Goal: Information Seeking & Learning: Learn about a topic

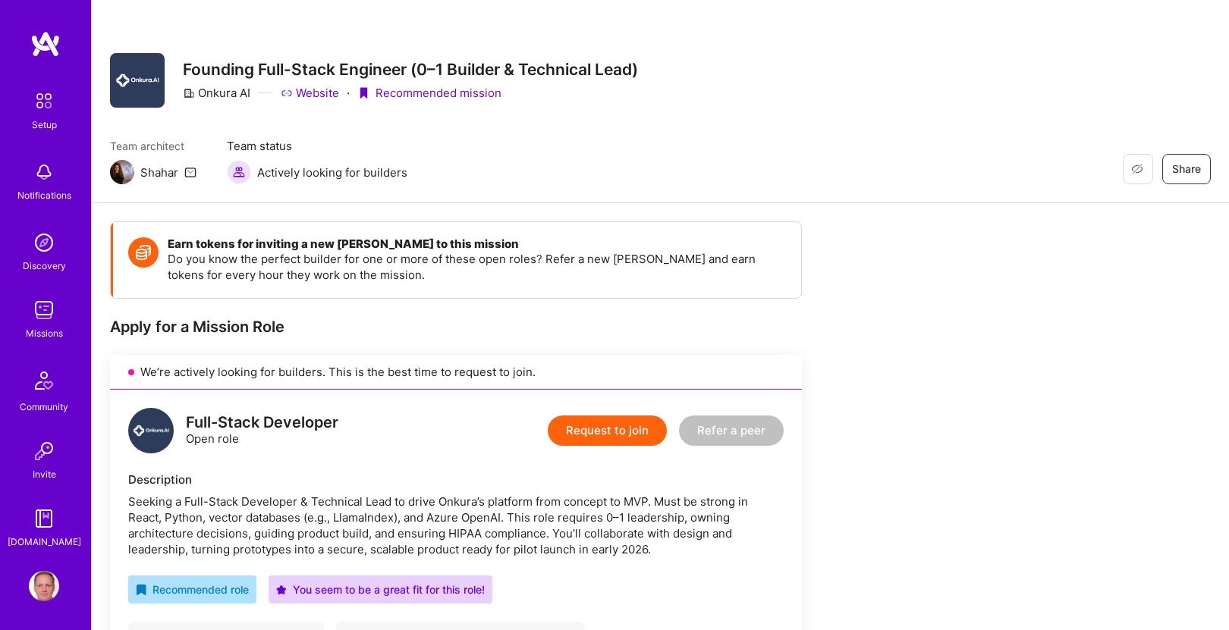
scroll to position [187, 0]
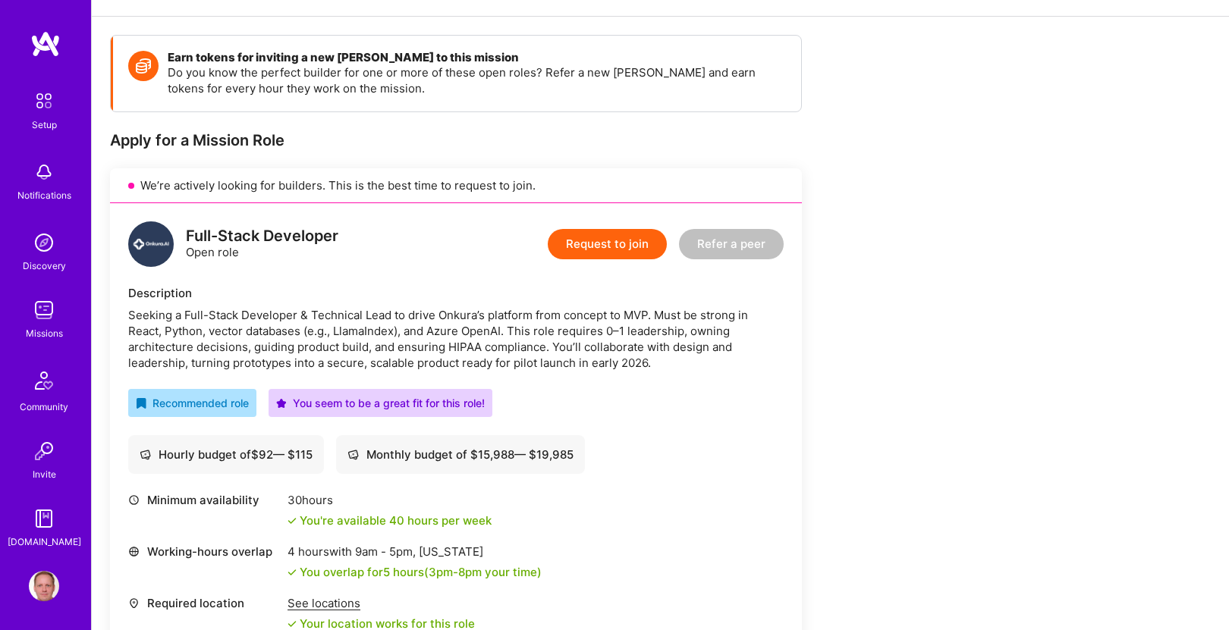
click at [46, 330] on div "Missions" at bounding box center [44, 333] width 37 height 16
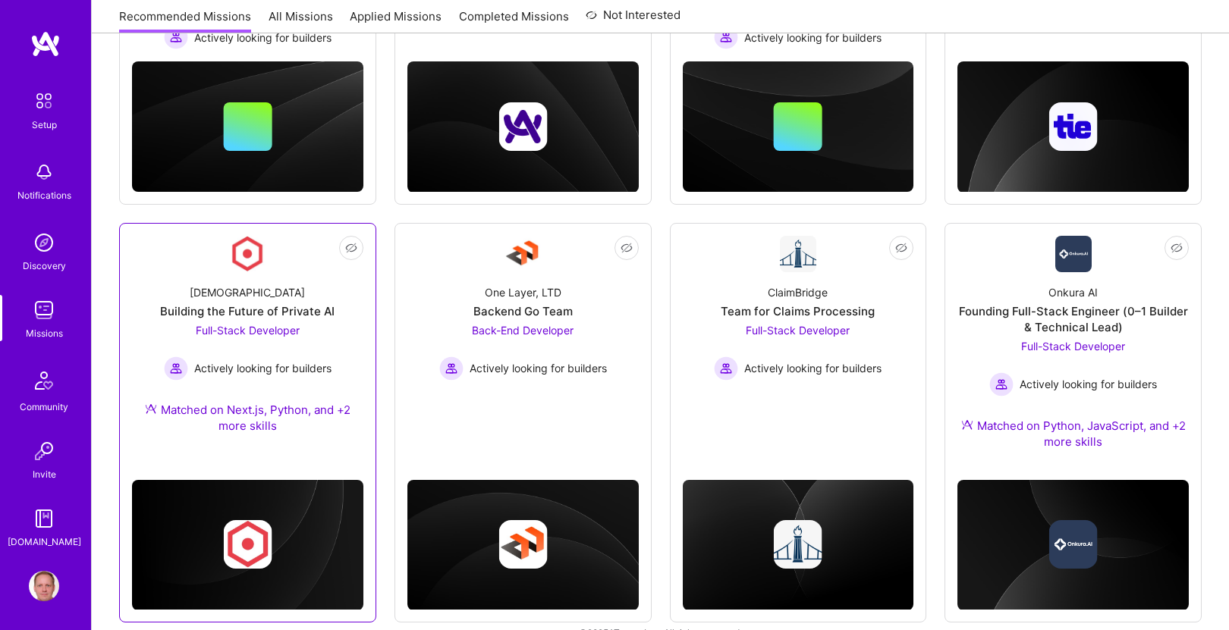
scroll to position [409, 0]
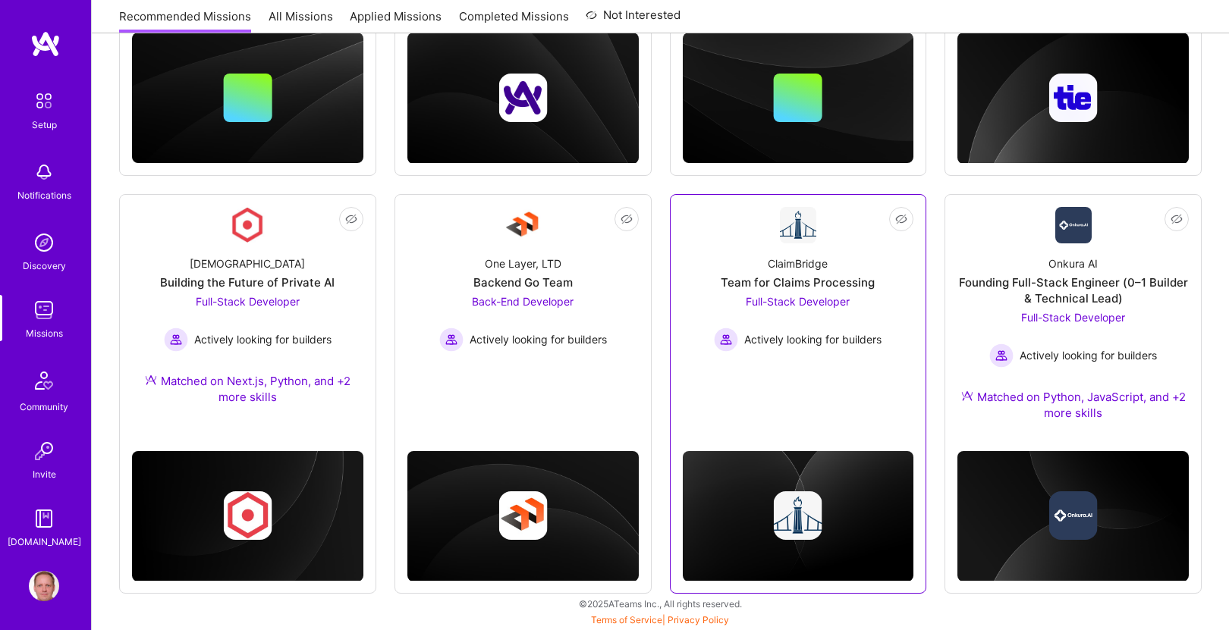
click at [746, 251] on div "ClaimBridge Team for Claims Processing Full-Stack Developer Actively looking fo…" at bounding box center [798, 297] width 231 height 108
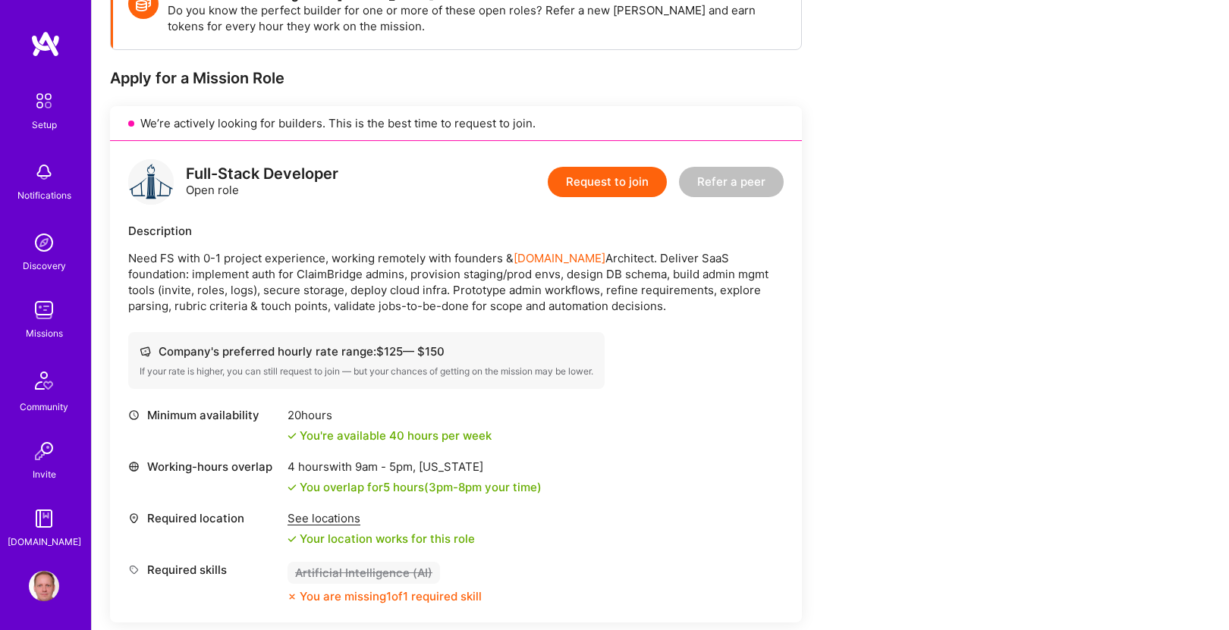
scroll to position [279, 0]
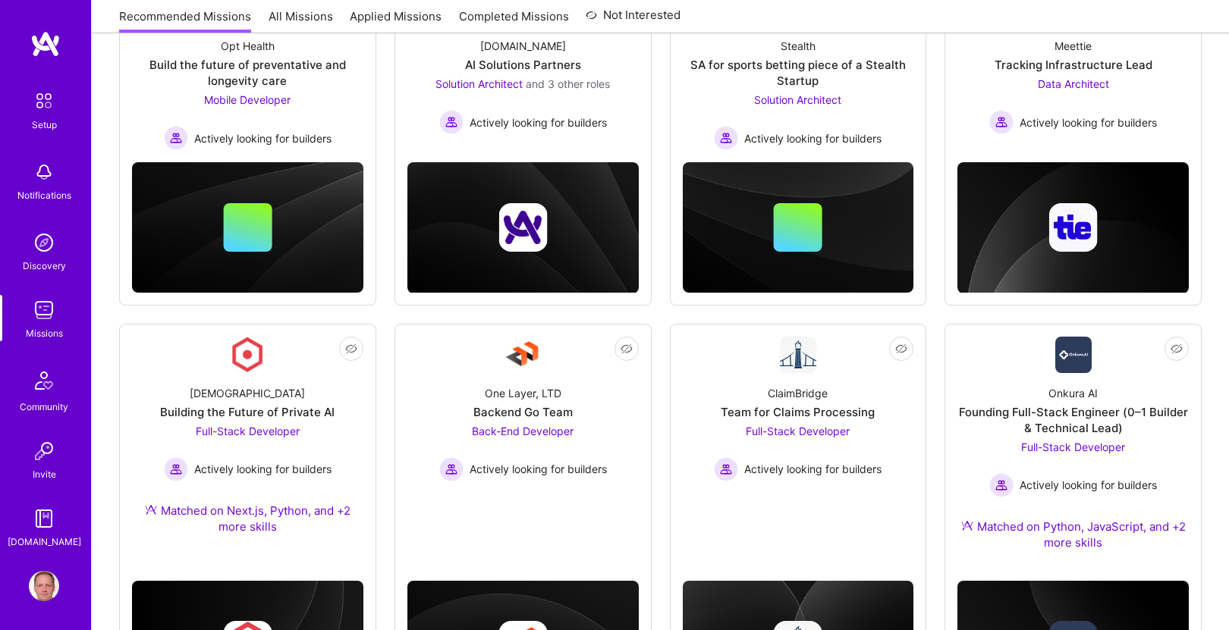
scroll to position [409, 0]
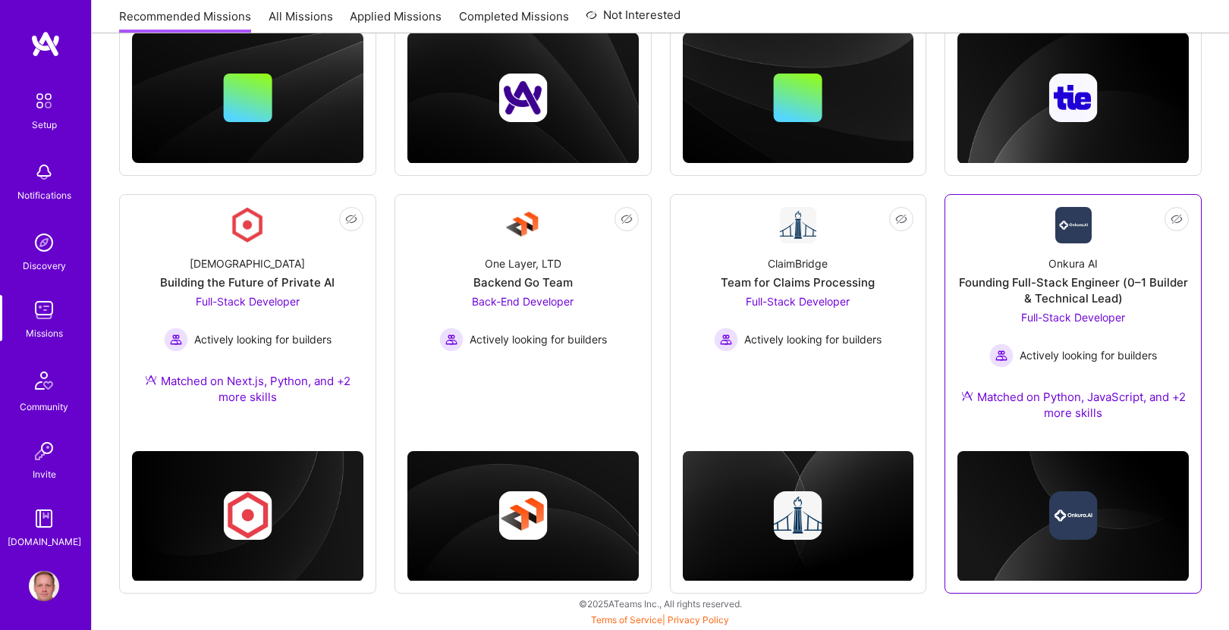
click at [1057, 287] on div "Founding Full-Stack Engineer (0–1 Builder & Technical Lead)" at bounding box center [1072, 291] width 231 height 32
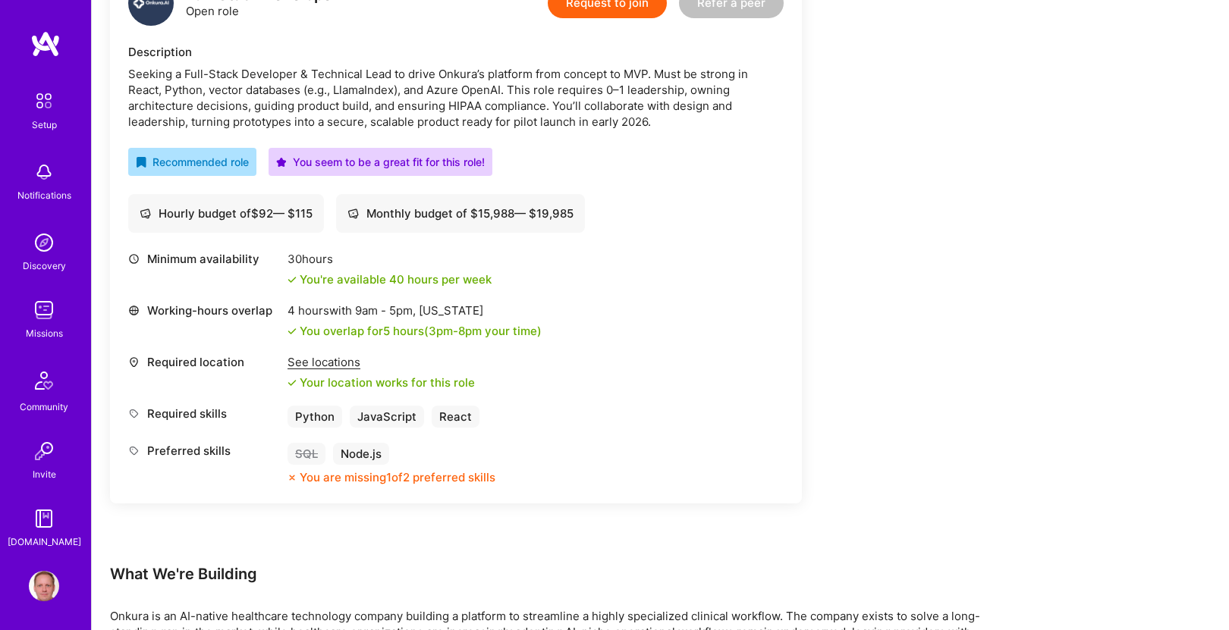
scroll to position [425, 0]
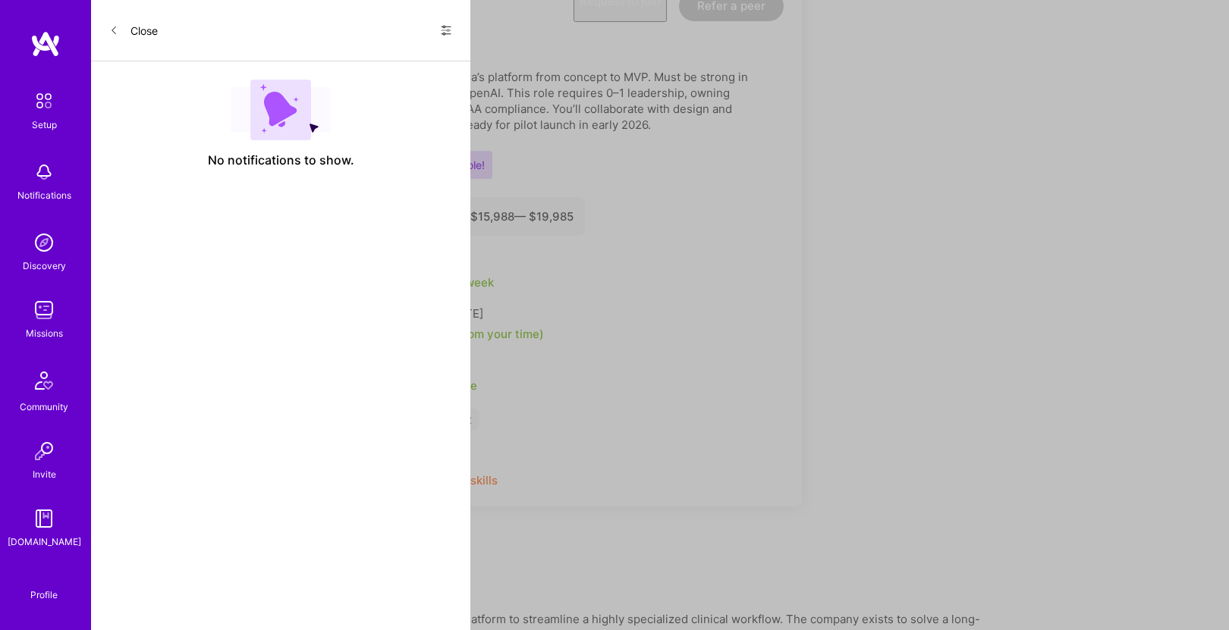
scroll to position [409, 0]
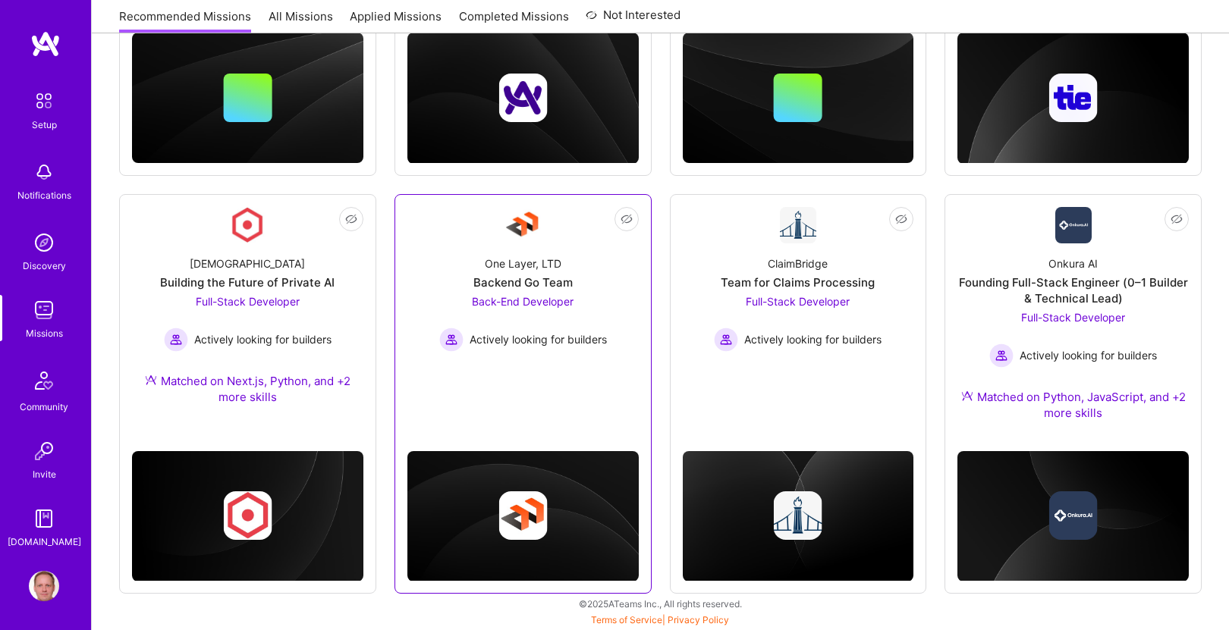
click at [481, 231] on link "Not Interested One Layer, LTD Backend Go Team Back-End Developer Actively looki…" at bounding box center [522, 297] width 231 height 181
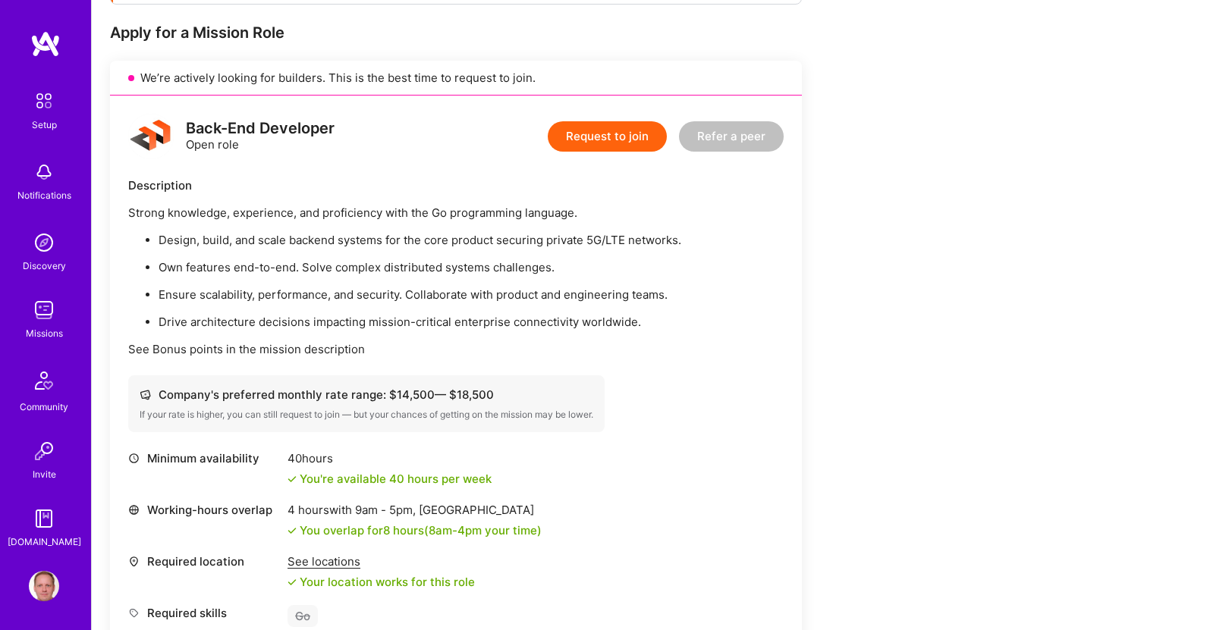
scroll to position [160, 0]
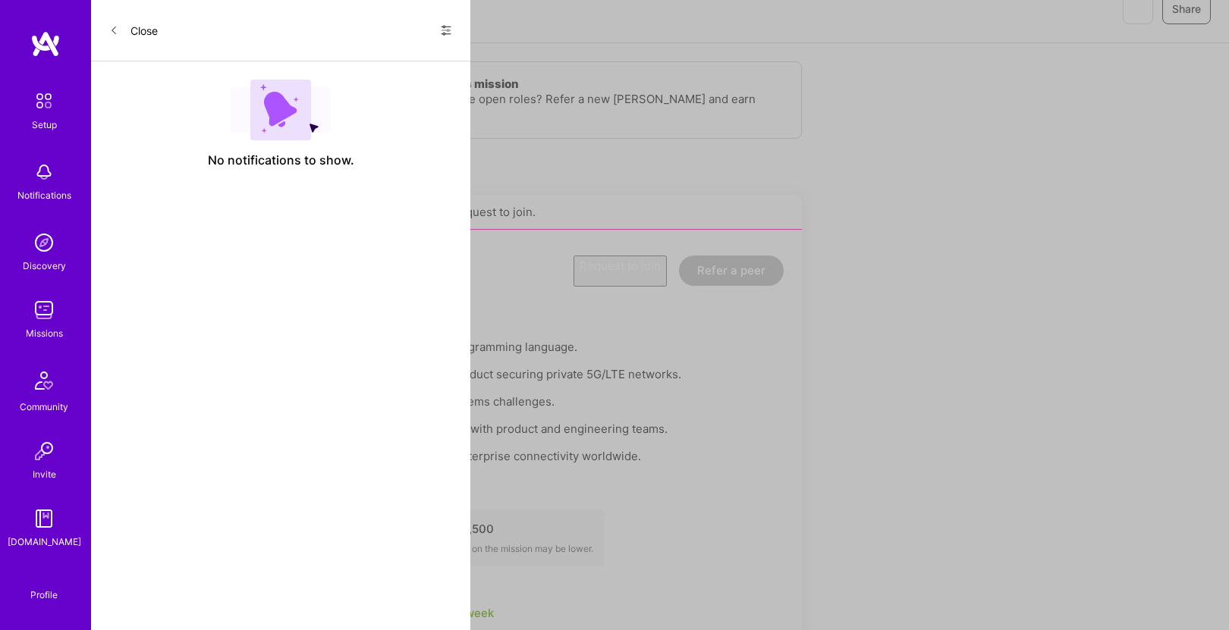
scroll to position [409, 0]
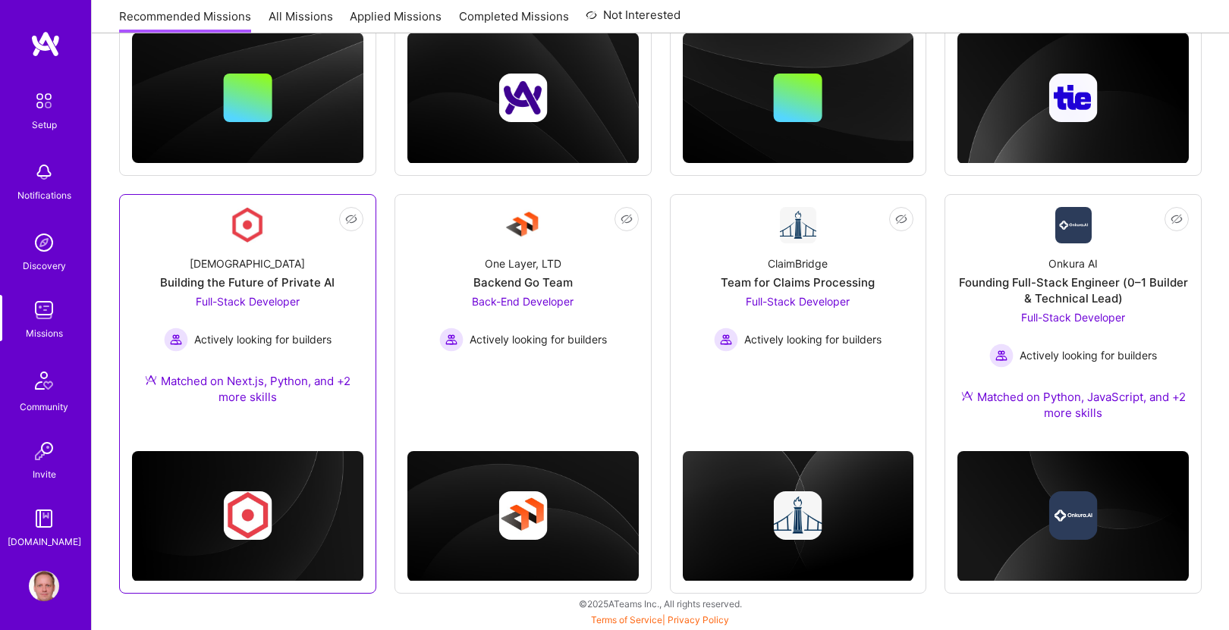
click at [314, 254] on div "[DEMOGRAPHIC_DATA] Building the Future of Private AI Full-Stack Developer Activ…" at bounding box center [247, 333] width 231 height 180
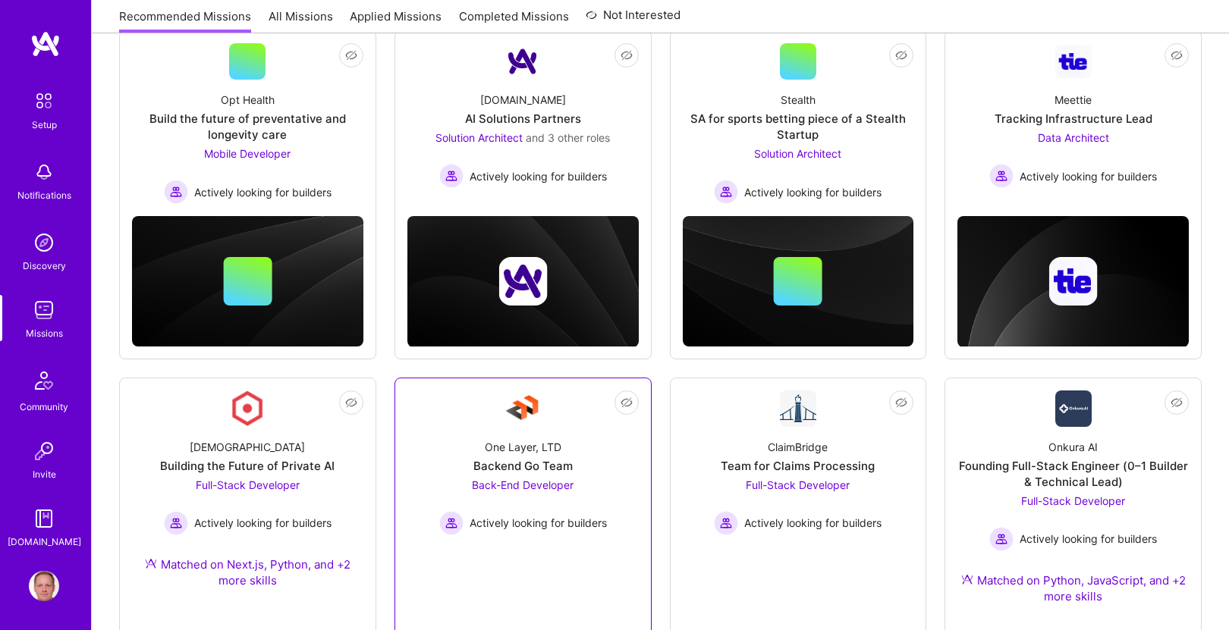
scroll to position [29, 0]
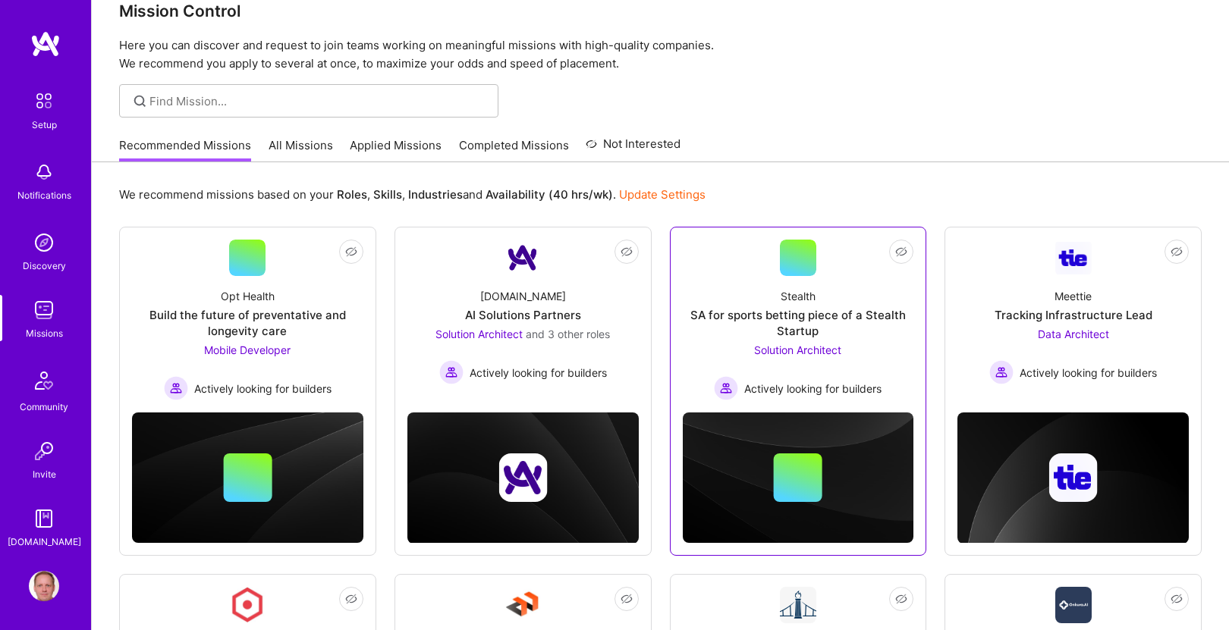
click at [745, 272] on link "Not Interested Stealth SA for sports betting piece of a Stealth Startup Solutio…" at bounding box center [798, 320] width 231 height 161
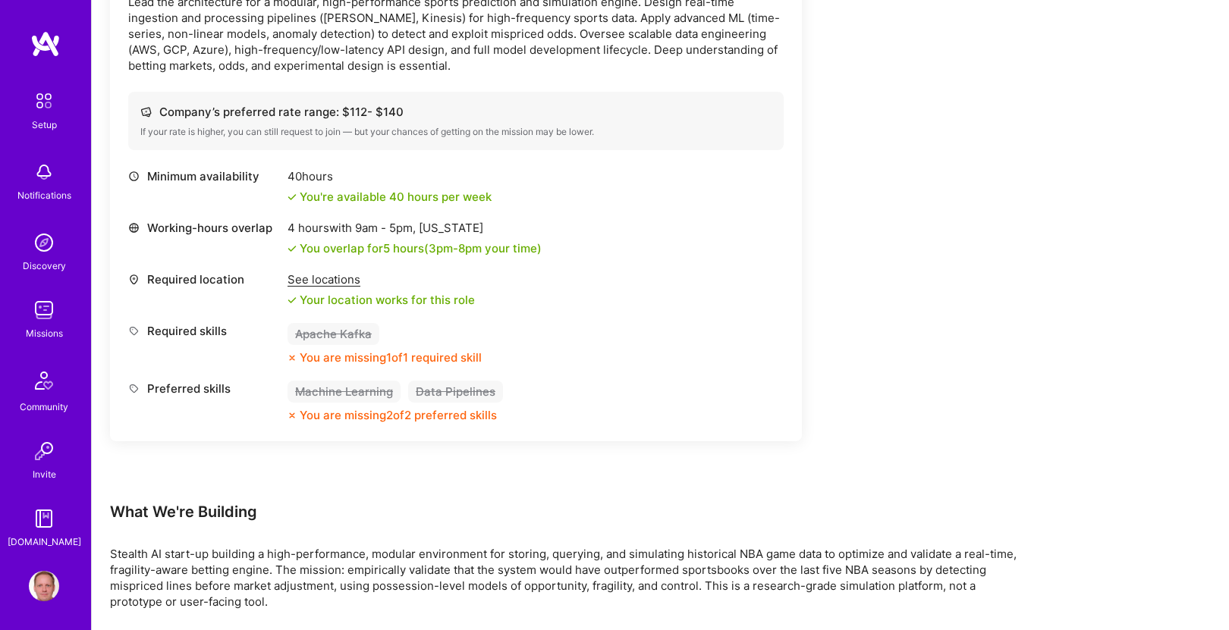
scroll to position [569, 0]
